Goal: Task Accomplishment & Management: Complete application form

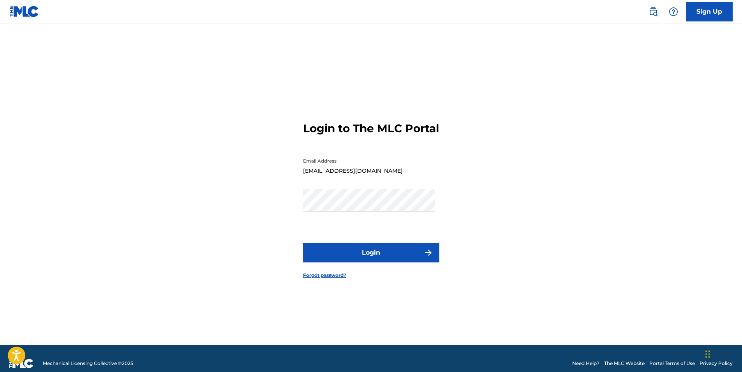
click at [373, 261] on button "Login" at bounding box center [371, 252] width 136 height 19
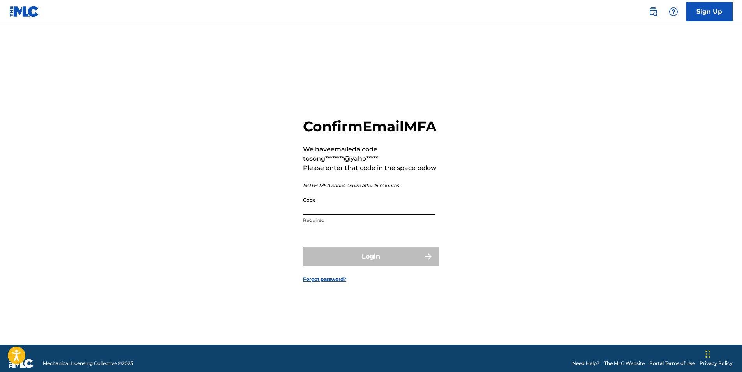
click at [327, 209] on input "Code" at bounding box center [369, 204] width 132 height 22
drag, startPoint x: 317, startPoint y: 209, endPoint x: 312, endPoint y: 215, distance: 7.7
click at [317, 210] on input "Code" at bounding box center [369, 204] width 132 height 22
paste input "851057"
click at [304, 215] on input "851057" at bounding box center [369, 204] width 132 height 22
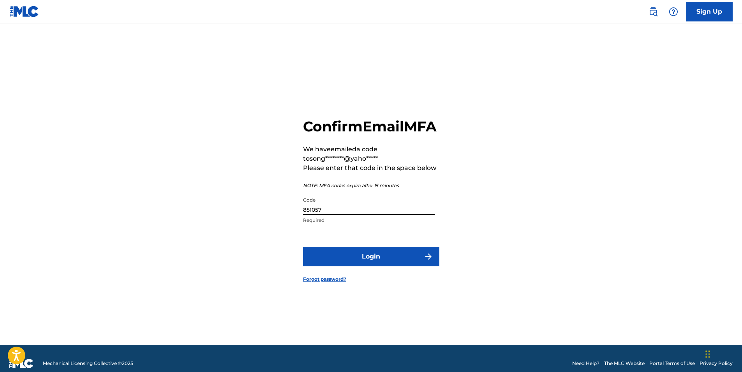
click at [340, 215] on input "851057" at bounding box center [369, 204] width 132 height 22
type input "851057"
click at [371, 261] on button "Login" at bounding box center [371, 256] width 136 height 19
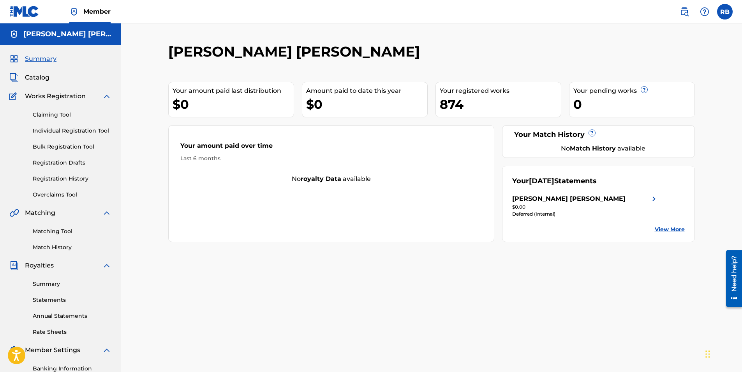
click at [61, 130] on link "Individual Registration Tool" at bounding box center [72, 131] width 79 height 8
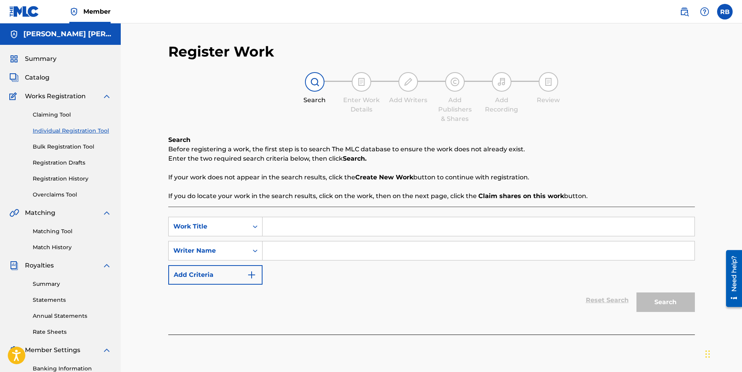
click at [316, 229] on input "Search Form" at bounding box center [479, 226] width 432 height 19
type input "M"
click at [335, 226] on input "Making Love" at bounding box center [479, 226] width 432 height 19
type input "Making Love"
click at [324, 256] on input "Search Form" at bounding box center [479, 250] width 432 height 19
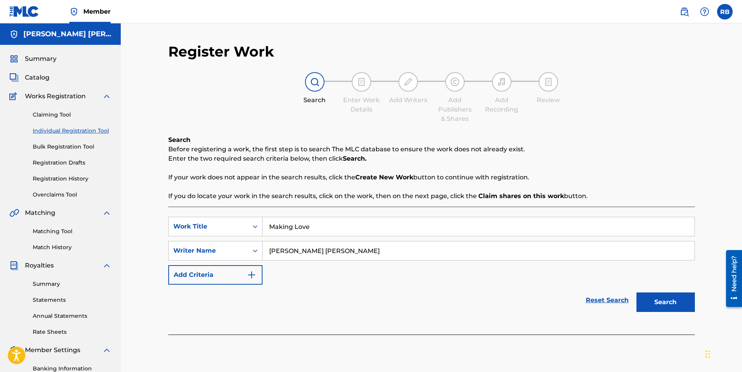
drag, startPoint x: 341, startPoint y: 252, endPoint x: 141, endPoint y: 268, distance: 201.3
click at [141, 268] on div "Register Work Search Enter Work Details Add Writers Add Publishers & Shares Add…" at bounding box center [431, 234] width 621 height 422
type input "[PERSON_NAME] [PERSON_NAME]"
click at [655, 302] on button "Search" at bounding box center [666, 301] width 58 height 19
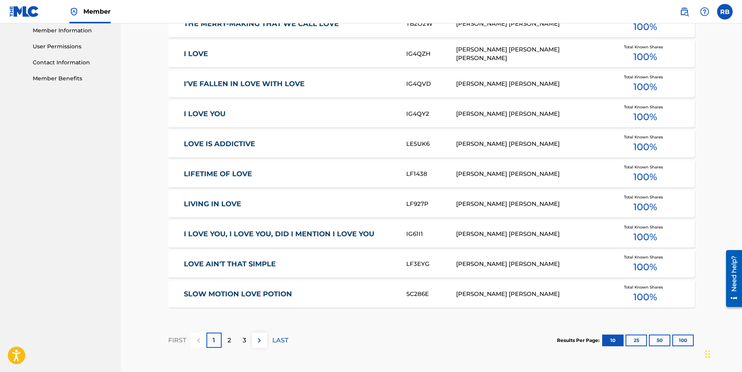
scroll to position [426, 0]
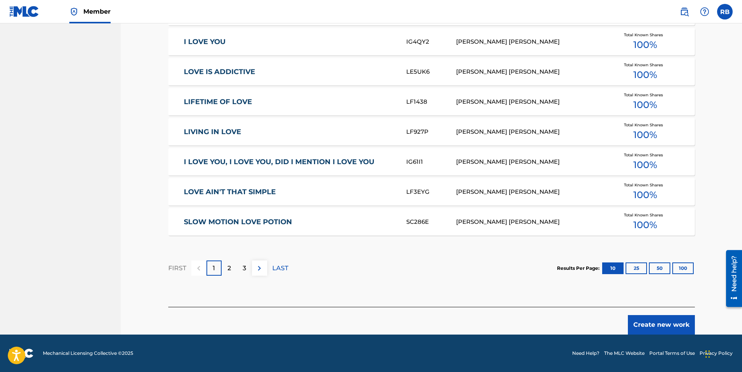
click at [659, 327] on button "Create new work" at bounding box center [661, 324] width 67 height 19
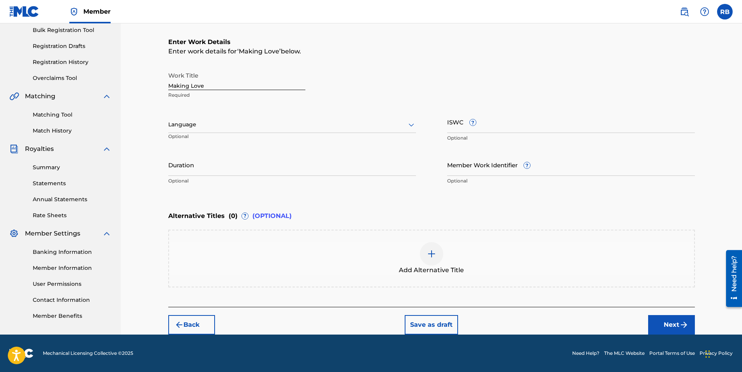
scroll to position [116, 0]
click at [185, 169] on input "Duration" at bounding box center [292, 165] width 248 height 22
type input "02:52"
click at [672, 318] on button "Next" at bounding box center [671, 324] width 47 height 19
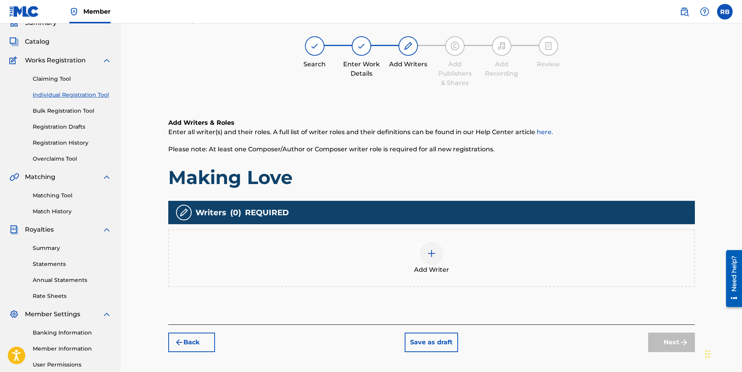
scroll to position [35, 0]
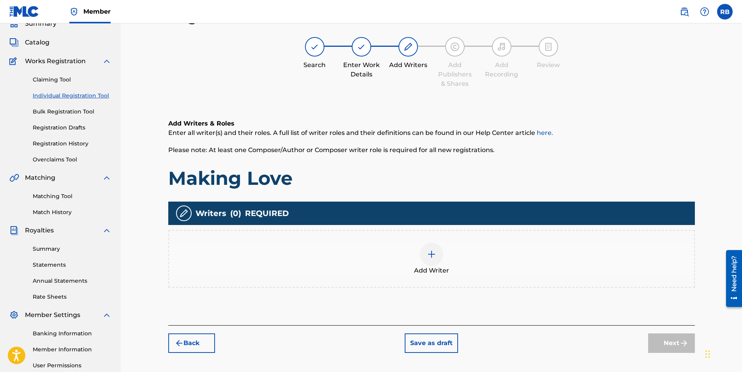
click at [432, 254] on img at bounding box center [431, 253] width 9 height 9
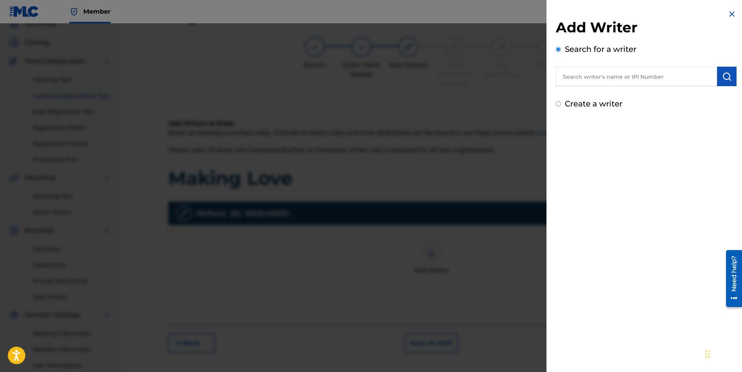
click at [594, 75] on input "text" at bounding box center [636, 76] width 161 height 19
paste input "[PERSON_NAME] [PERSON_NAME]"
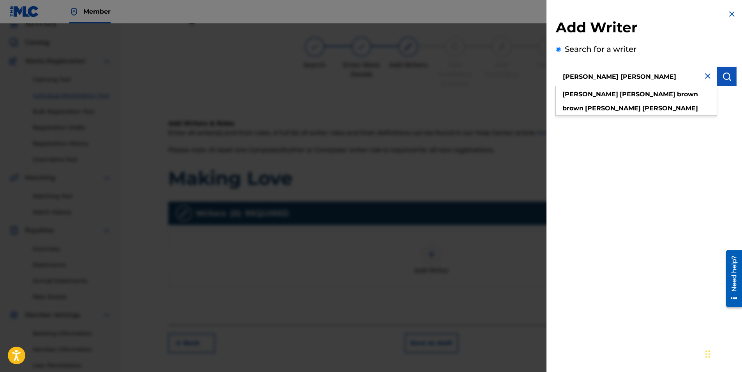
type input "[PERSON_NAME] [PERSON_NAME]"
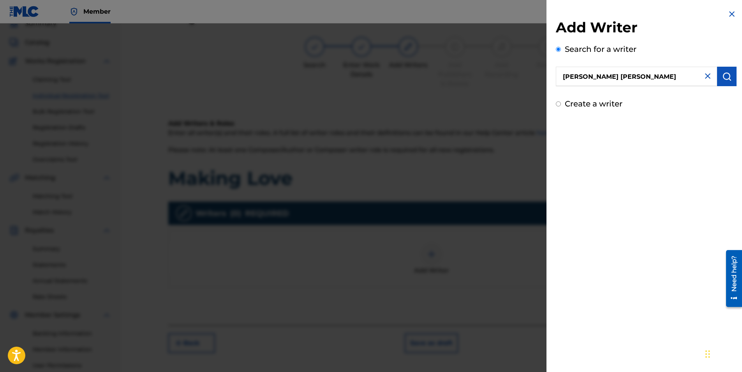
click at [727, 80] on img "submit" at bounding box center [726, 76] width 9 height 9
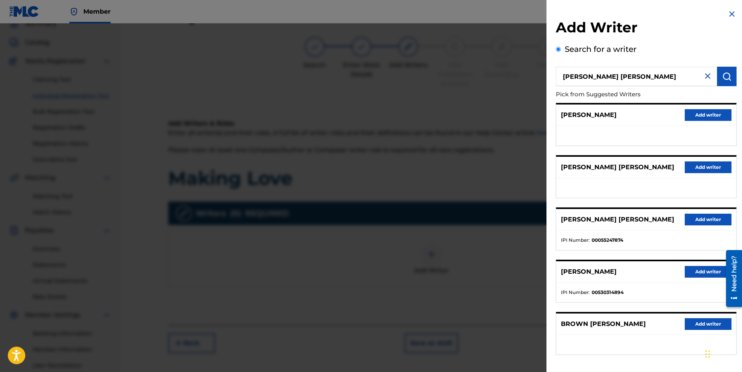
click at [694, 219] on button "Add writer" at bounding box center [708, 220] width 47 height 12
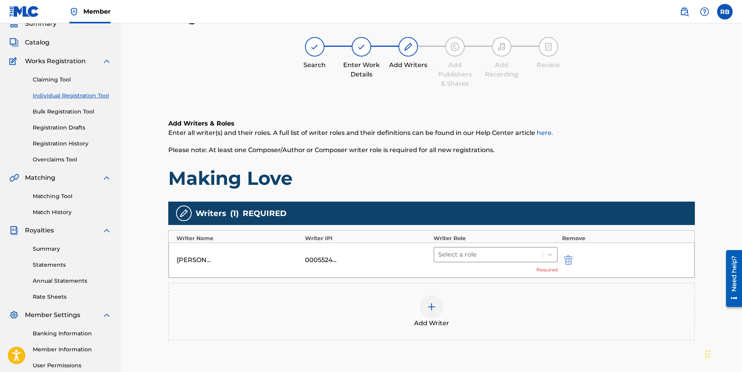
click at [481, 250] on div at bounding box center [488, 254] width 101 height 11
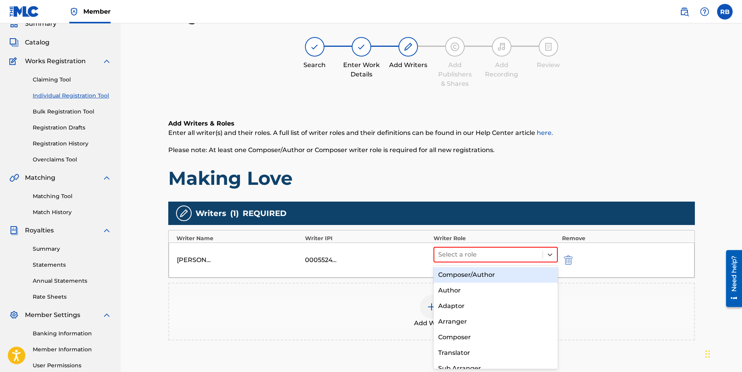
click at [475, 276] on div "Composer/Author" at bounding box center [496, 275] width 125 height 16
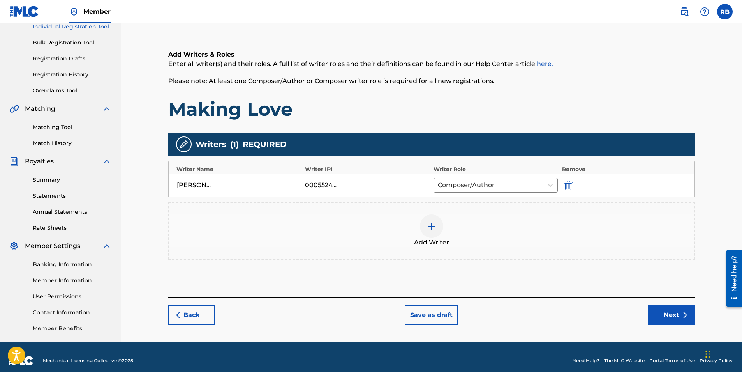
scroll to position [111, 0]
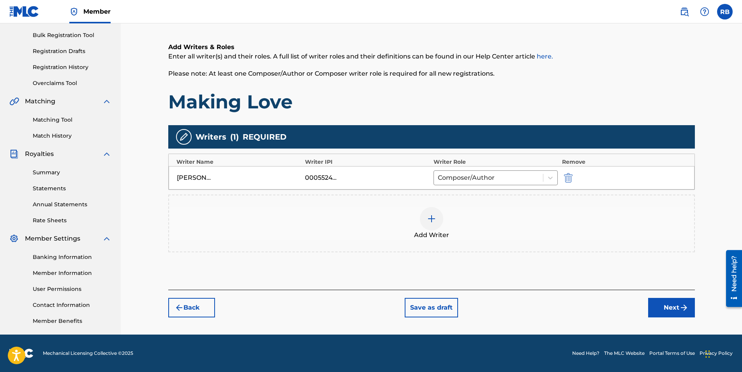
click at [679, 309] on img "submit" at bounding box center [683, 307] width 9 height 9
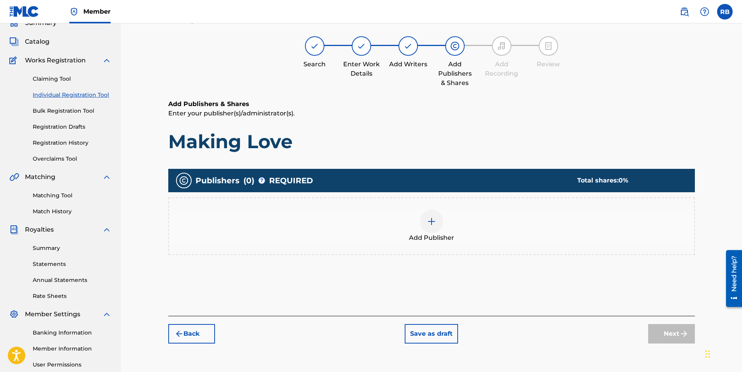
scroll to position [35, 0]
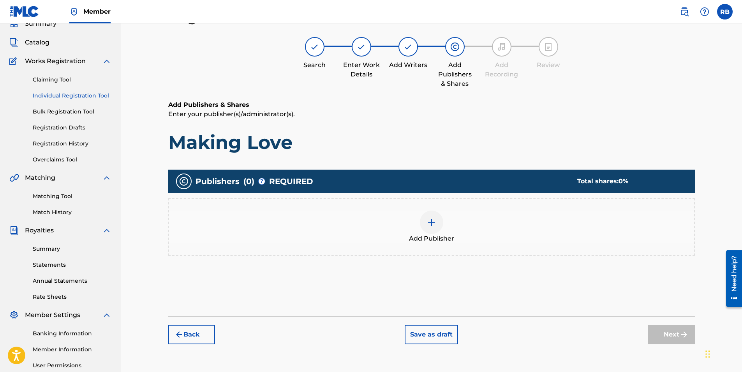
click at [428, 236] on span "Add Publisher" at bounding box center [431, 238] width 45 height 9
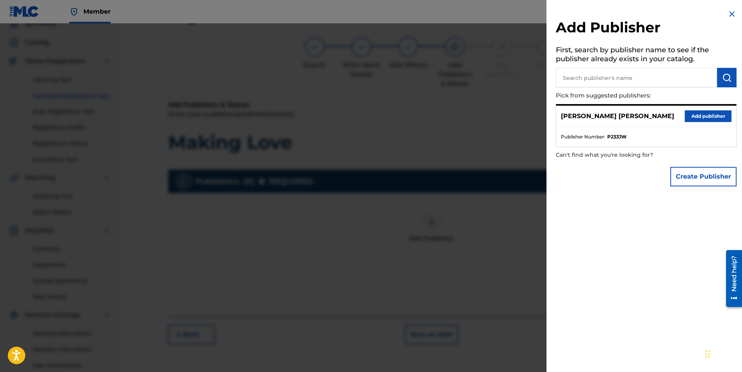
click at [704, 117] on button "Add publisher" at bounding box center [708, 116] width 47 height 12
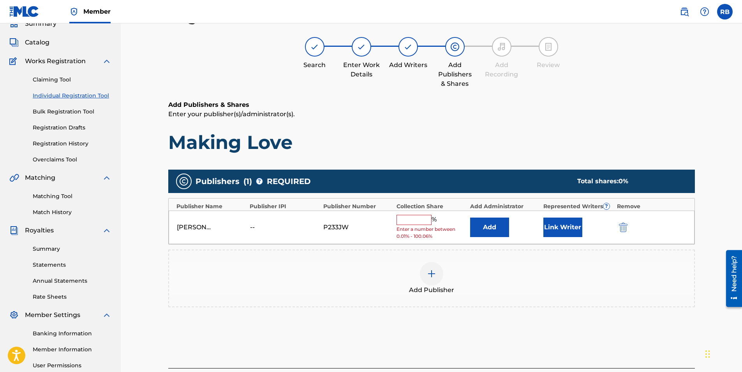
click at [410, 221] on input "text" at bounding box center [414, 220] width 35 height 10
type input "100"
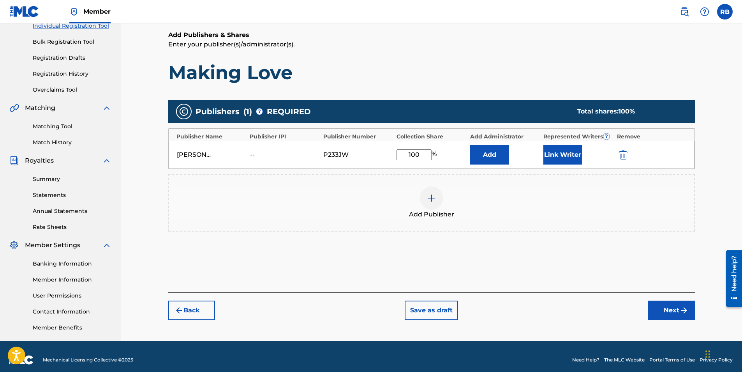
scroll to position [111, 0]
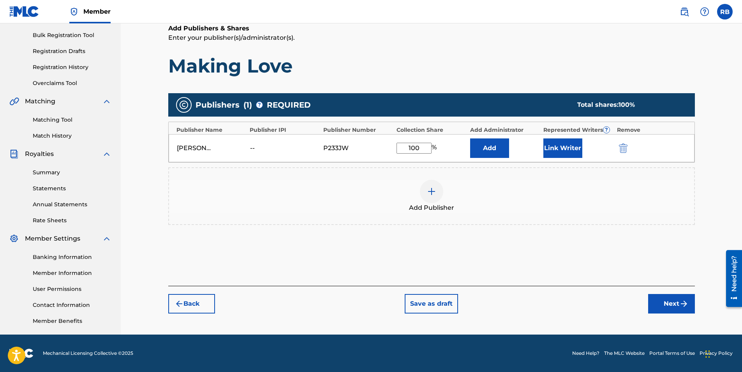
click at [674, 304] on button "Next" at bounding box center [671, 303] width 47 height 19
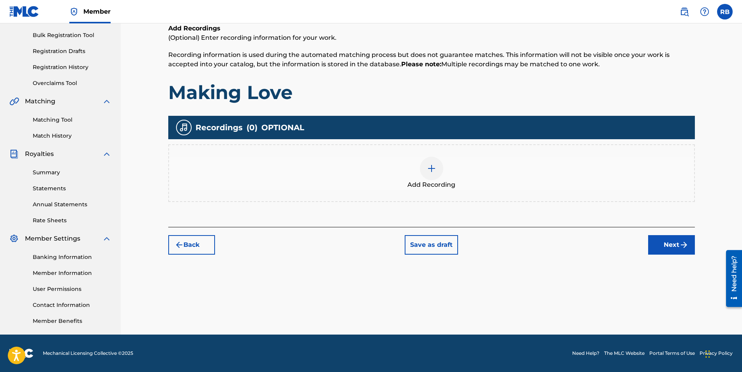
scroll to position [35, 0]
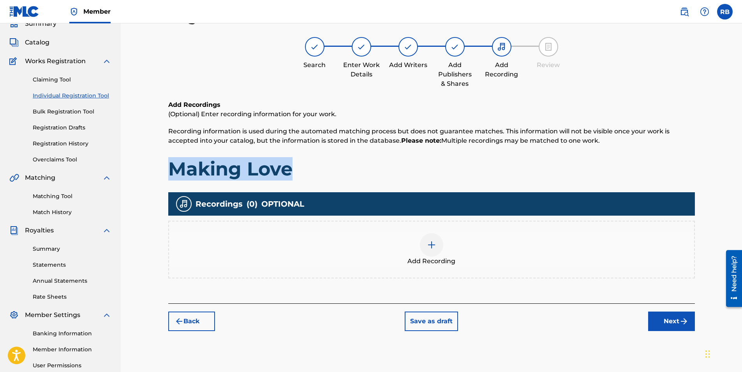
drag, startPoint x: 295, startPoint y: 168, endPoint x: 171, endPoint y: 172, distance: 124.0
click at [171, 172] on h1 "Making Love" at bounding box center [431, 168] width 527 height 23
drag, startPoint x: 171, startPoint y: 172, endPoint x: 208, endPoint y: 168, distance: 37.2
copy h1 "Making Love"
click at [432, 245] on img at bounding box center [431, 244] width 9 height 9
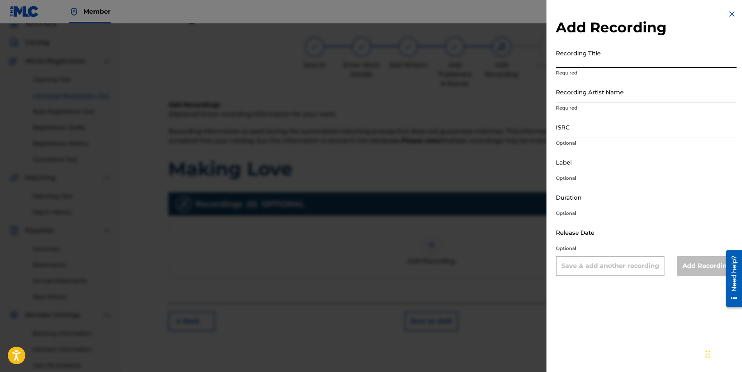
click at [576, 55] on input "Recording Title" at bounding box center [646, 57] width 181 height 22
paste input "Making Love"
type input "Making Love"
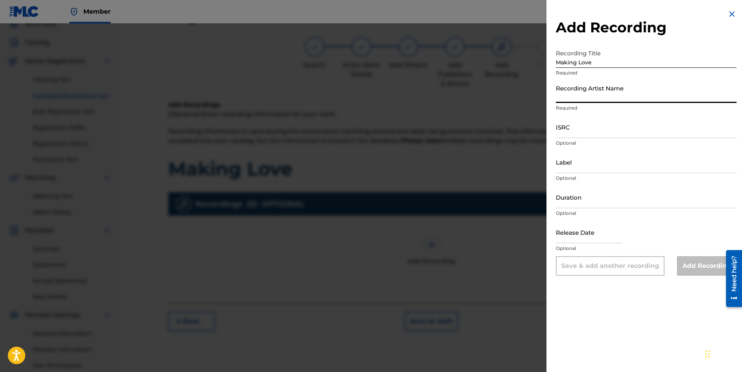
click at [589, 90] on input "Recording Artist Name" at bounding box center [646, 92] width 181 height 22
type input "[PERSON_NAME] [PERSON_NAME]"
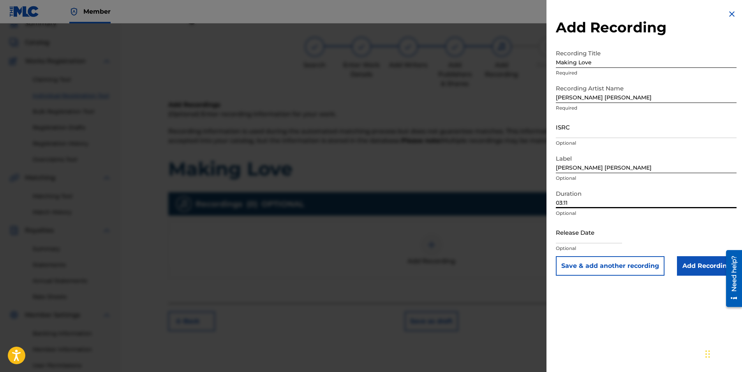
drag, startPoint x: 560, startPoint y: 203, endPoint x: 600, endPoint y: 204, distance: 39.4
click at [597, 204] on input "03:11" at bounding box center [646, 197] width 181 height 22
type input "02:52"
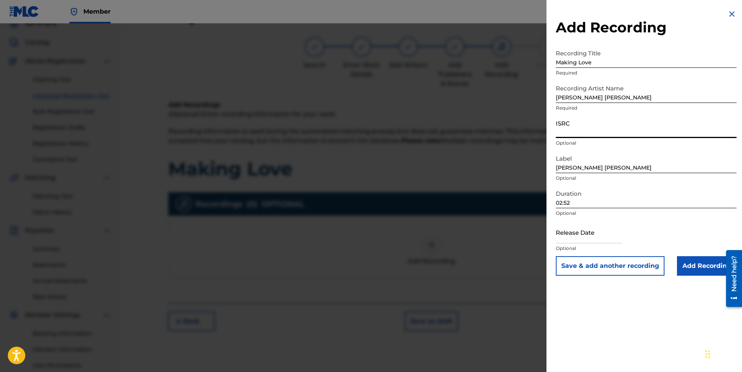
click at [570, 125] on input "ISRC" at bounding box center [646, 127] width 181 height 22
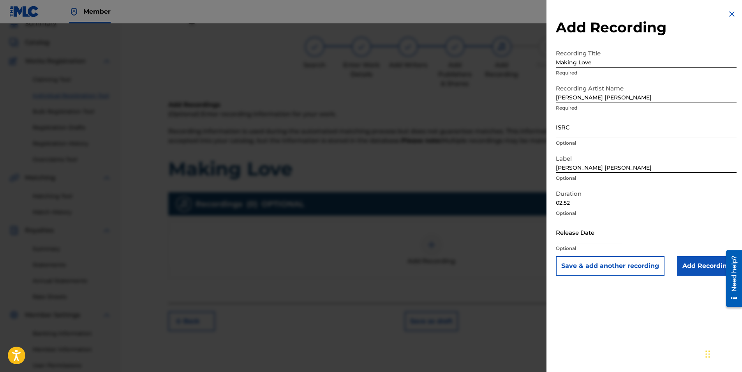
drag, startPoint x: 661, startPoint y: 161, endPoint x: 657, endPoint y: 152, distance: 10.4
click at [661, 161] on input "[PERSON_NAME] [PERSON_NAME]" at bounding box center [646, 162] width 181 height 22
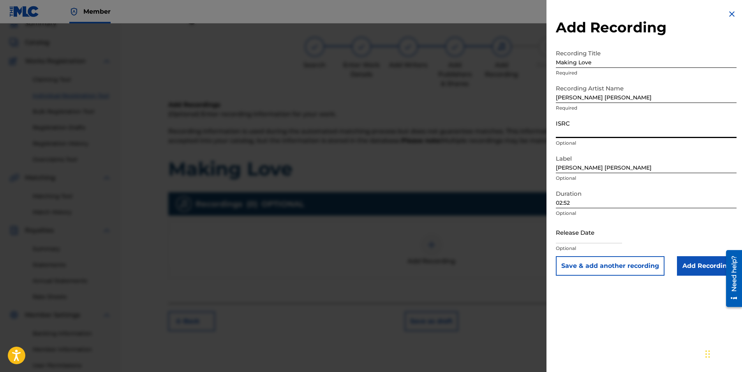
click at [573, 128] on input "ISRC" at bounding box center [646, 127] width 181 height 22
paste input "GXBDT2551011"
type input "GXBDT2551011"
click at [696, 267] on input "Add Recording" at bounding box center [707, 265] width 60 height 19
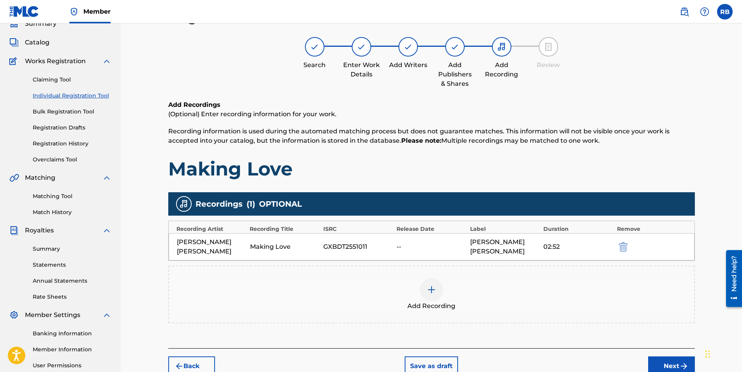
click at [672, 365] on button "Next" at bounding box center [671, 365] width 47 height 19
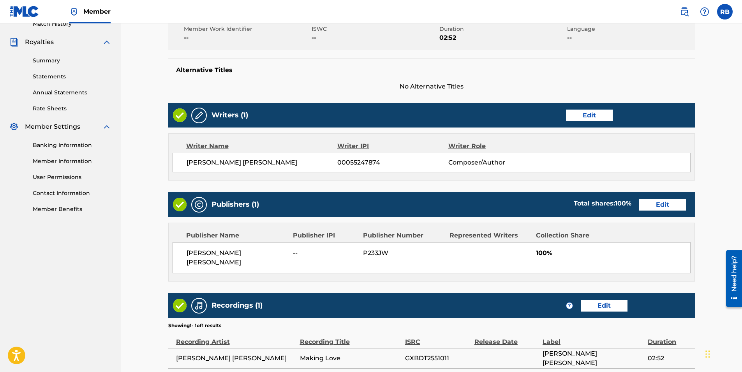
scroll to position [287, 0]
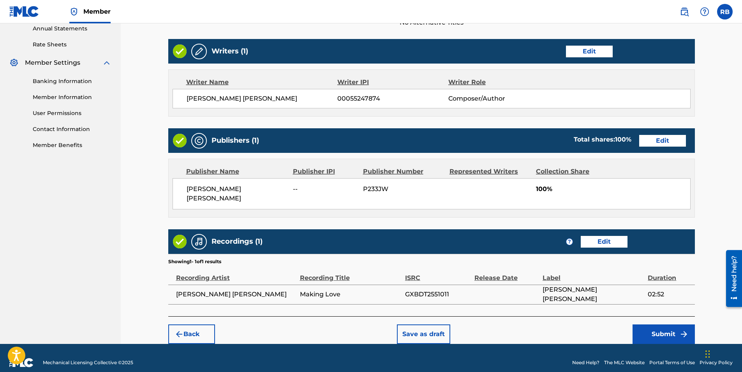
click at [655, 325] on button "Submit" at bounding box center [664, 333] width 62 height 19
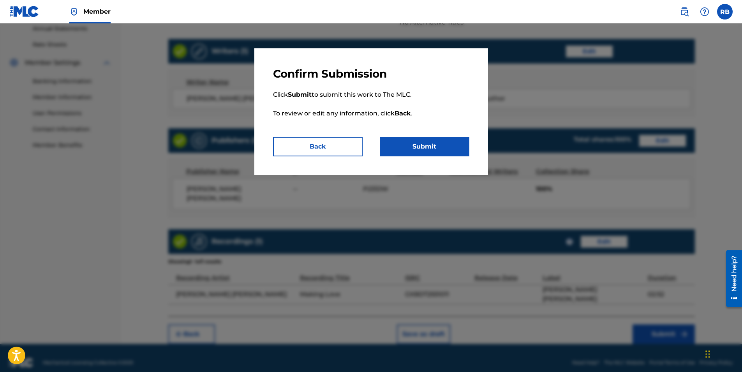
click at [436, 145] on button "Submit" at bounding box center [425, 146] width 90 height 19
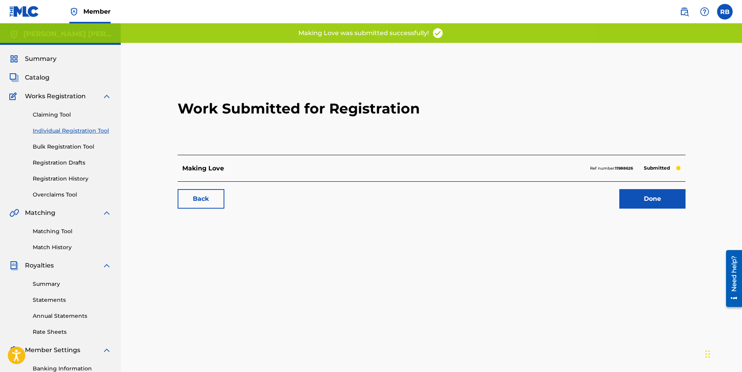
click at [646, 199] on link "Done" at bounding box center [652, 198] width 66 height 19
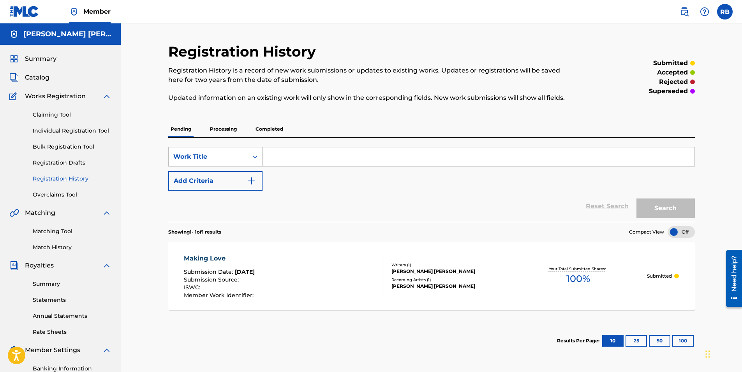
click at [726, 13] on label at bounding box center [725, 12] width 16 height 16
click at [725, 12] on input "RB [PERSON_NAME] [EMAIL_ADDRESS][DOMAIN_NAME] Notification Preferences Profile …" at bounding box center [725, 12] width 0 height 0
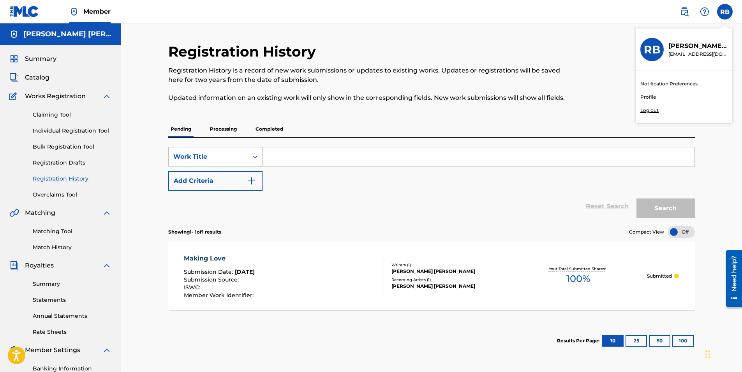
click at [653, 111] on p "Log out" at bounding box center [650, 110] width 18 height 7
click at [725, 12] on input "RB [PERSON_NAME] [EMAIL_ADDRESS][DOMAIN_NAME] Notification Preferences Profile …" at bounding box center [725, 12] width 0 height 0
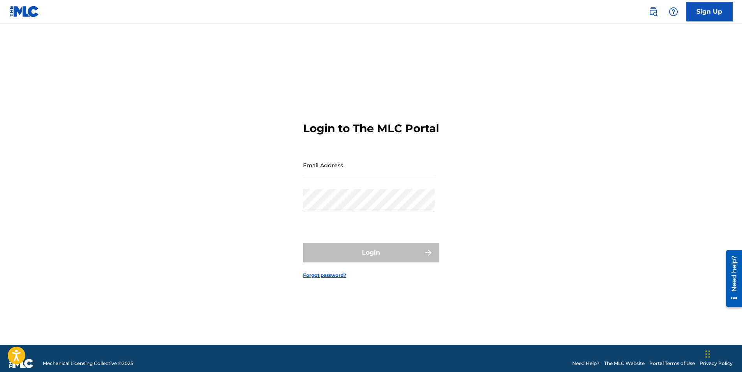
type input "[EMAIL_ADDRESS][DOMAIN_NAME]"
